Goal: Obtain resource: Obtain resource

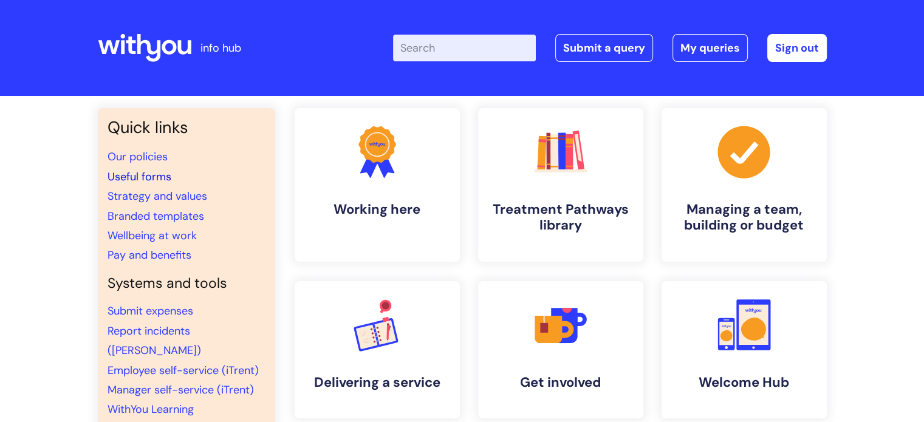
click at [149, 169] on link "Useful forms" at bounding box center [139, 176] width 64 height 15
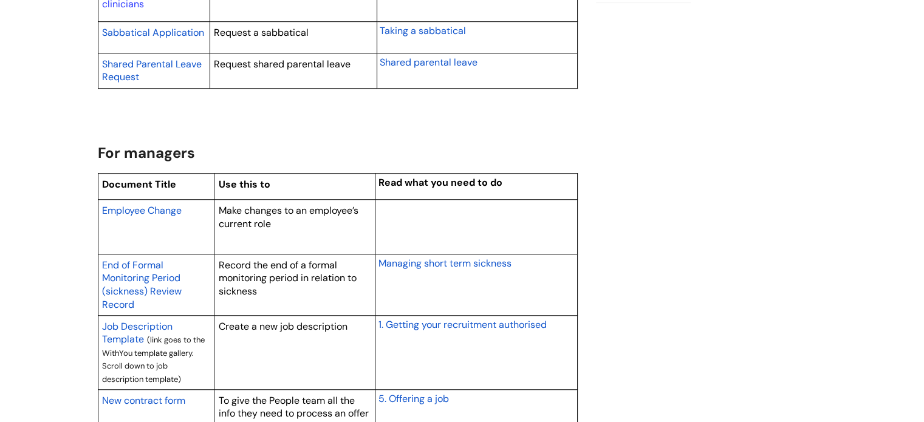
scroll to position [871, 0]
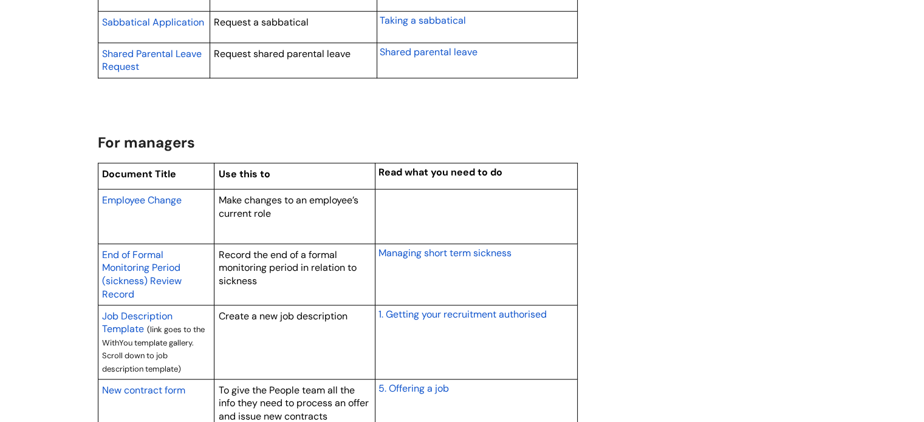
click at [158, 384] on span "New contract form" at bounding box center [143, 390] width 83 height 13
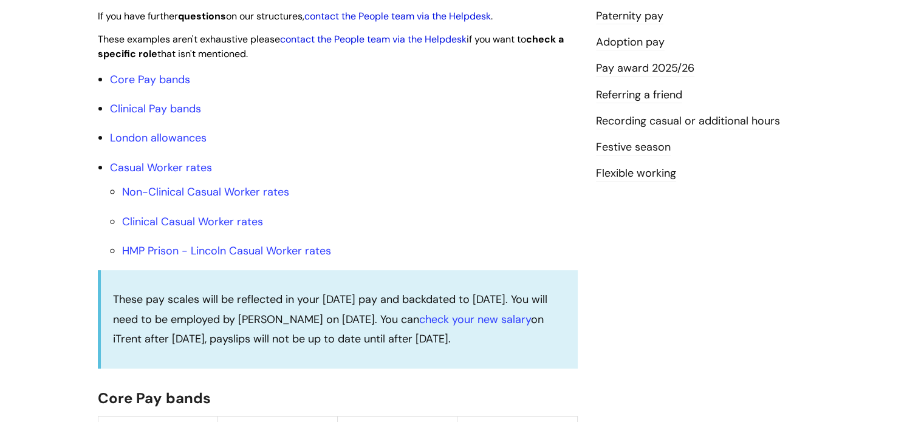
scroll to position [393, 0]
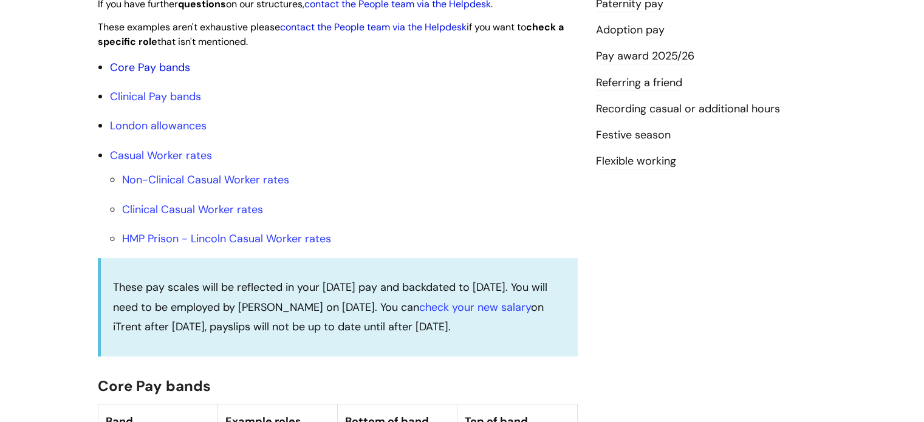
click at [134, 75] on link "Core Pay bands" at bounding box center [150, 67] width 80 height 15
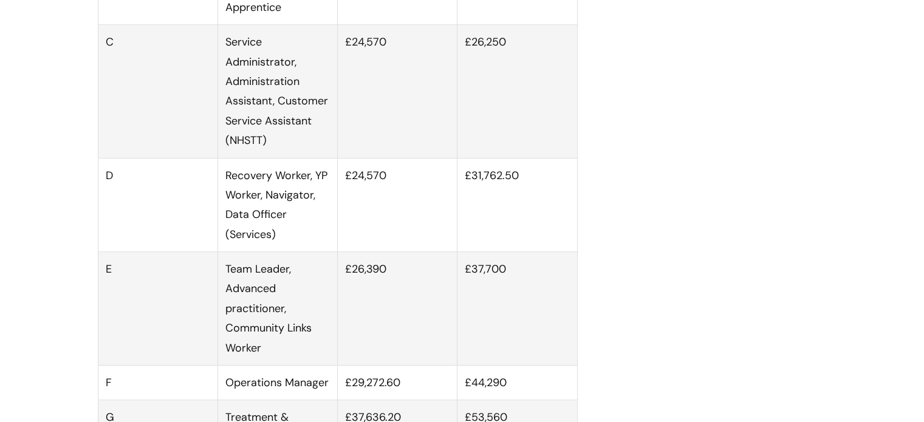
scroll to position [874, 0]
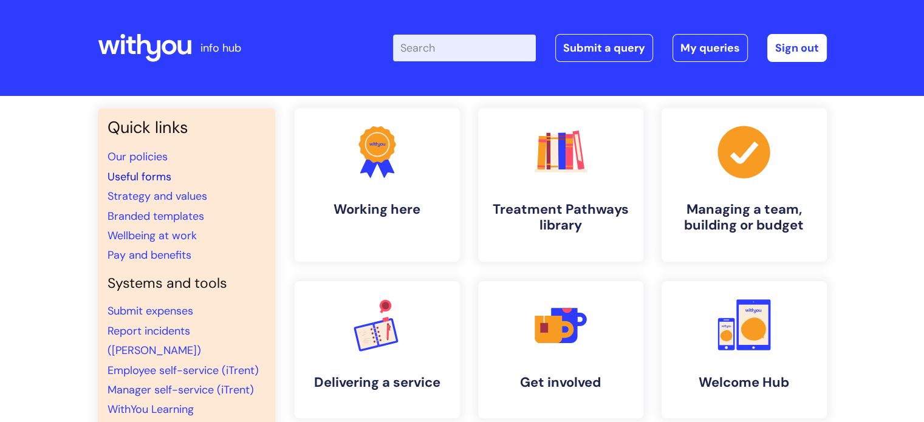
click at [155, 180] on link "Useful forms" at bounding box center [139, 176] width 64 height 15
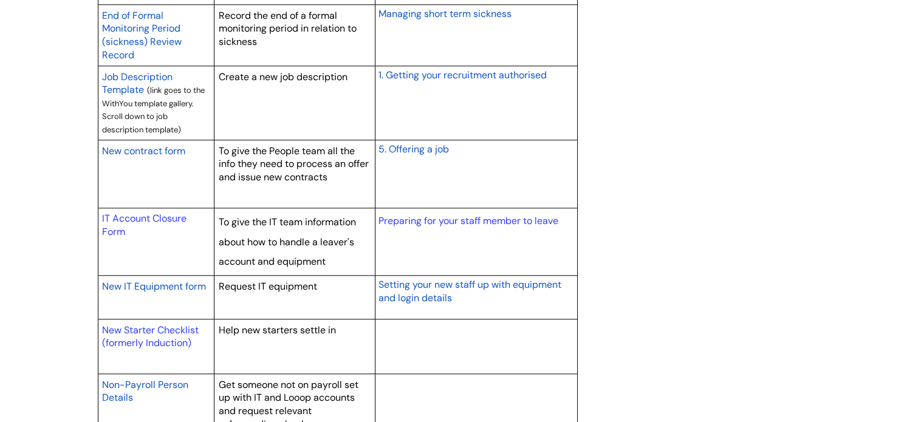
scroll to position [1147, 0]
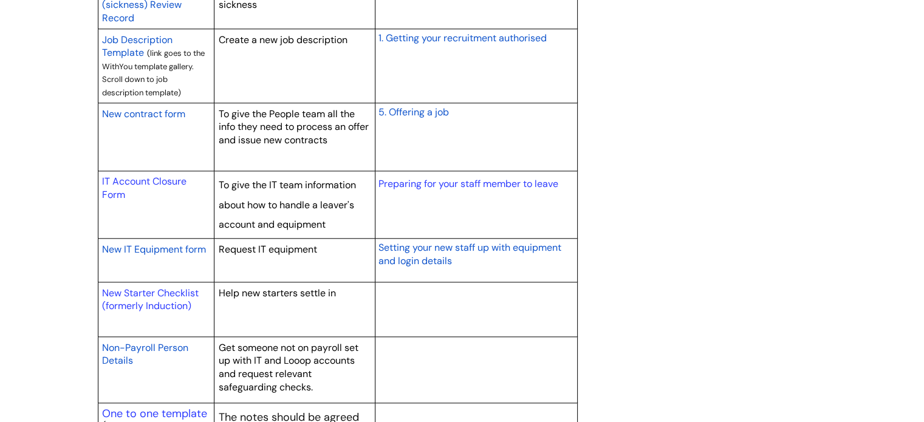
click at [131, 246] on span "New IT Equipment form" at bounding box center [154, 249] width 104 height 13
